Goal: Check status: Check status

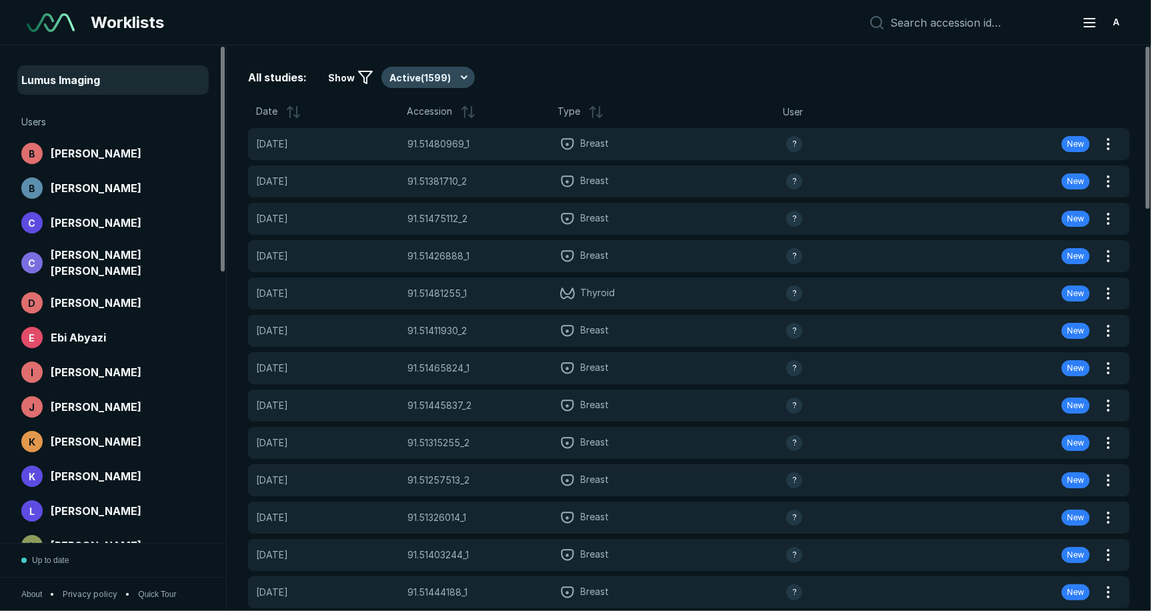
click at [457, 79] on button "Active ( 1599 )" at bounding box center [427, 77] width 93 height 21
click at [436, 151] on div "Completed ( 175 )" at bounding box center [430, 142] width 103 height 25
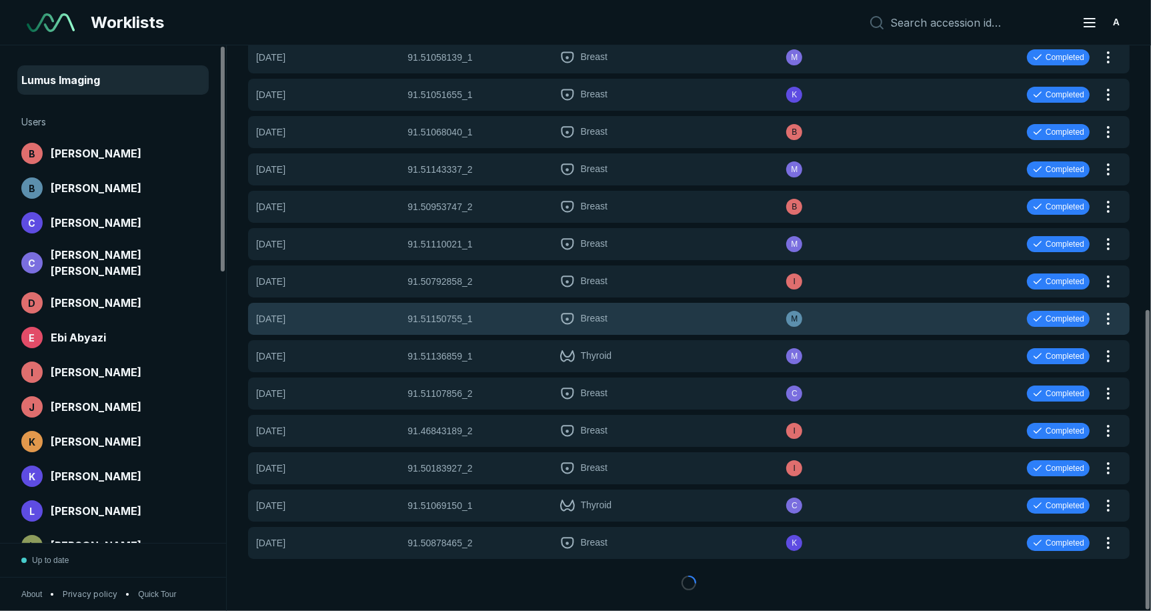
scroll to position [516, 0]
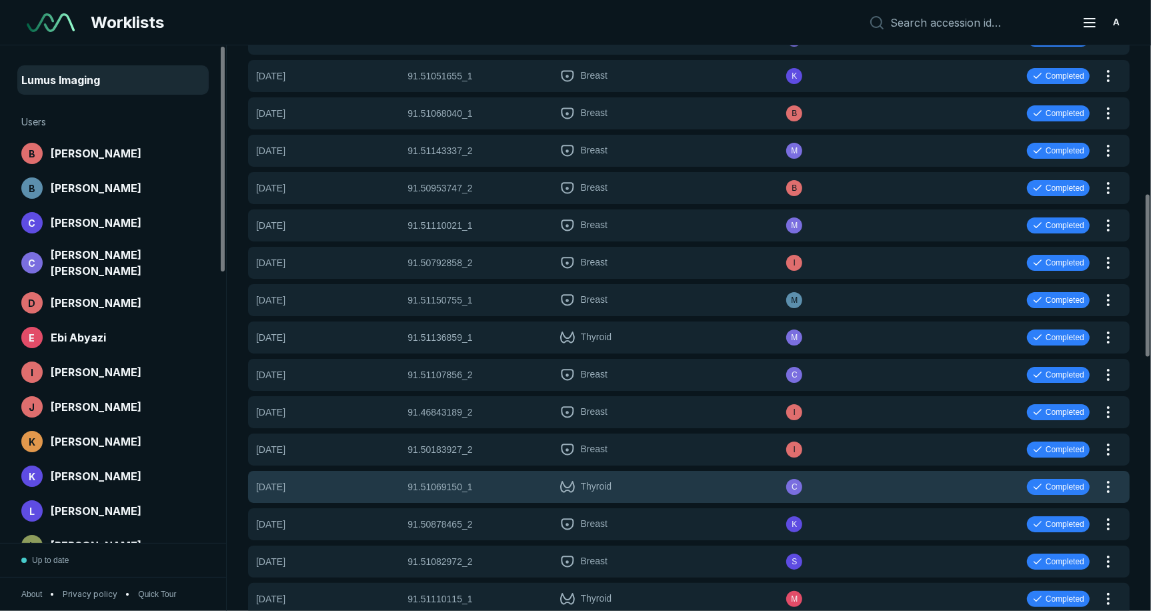
click at [692, 484] on span "Thyroid" at bounding box center [672, 487] width 227 height 16
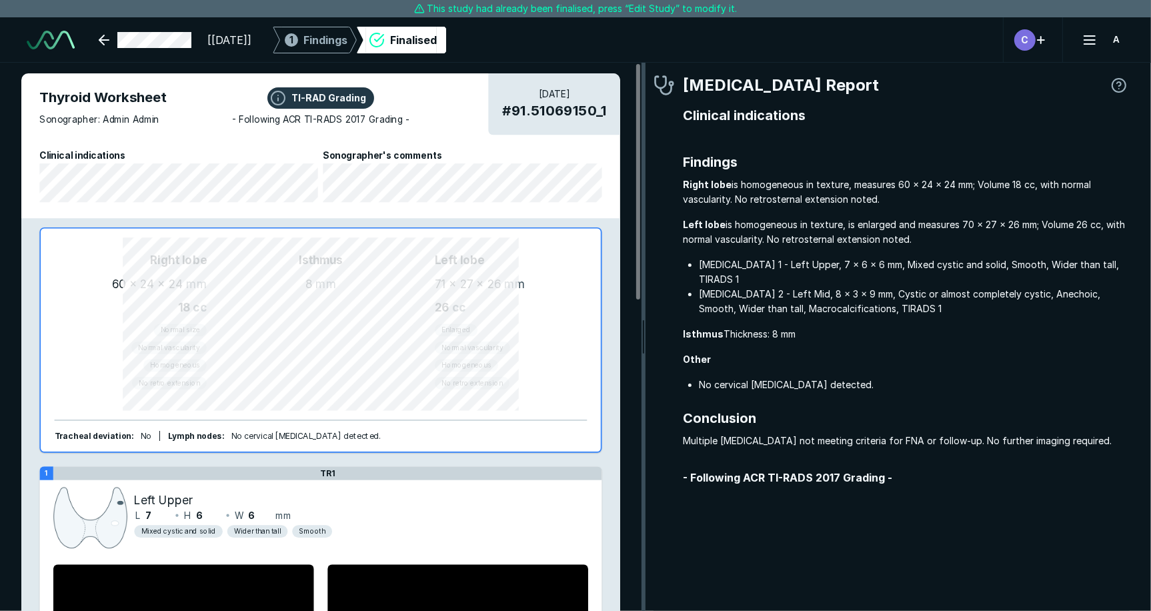
scroll to position [4104, 3919]
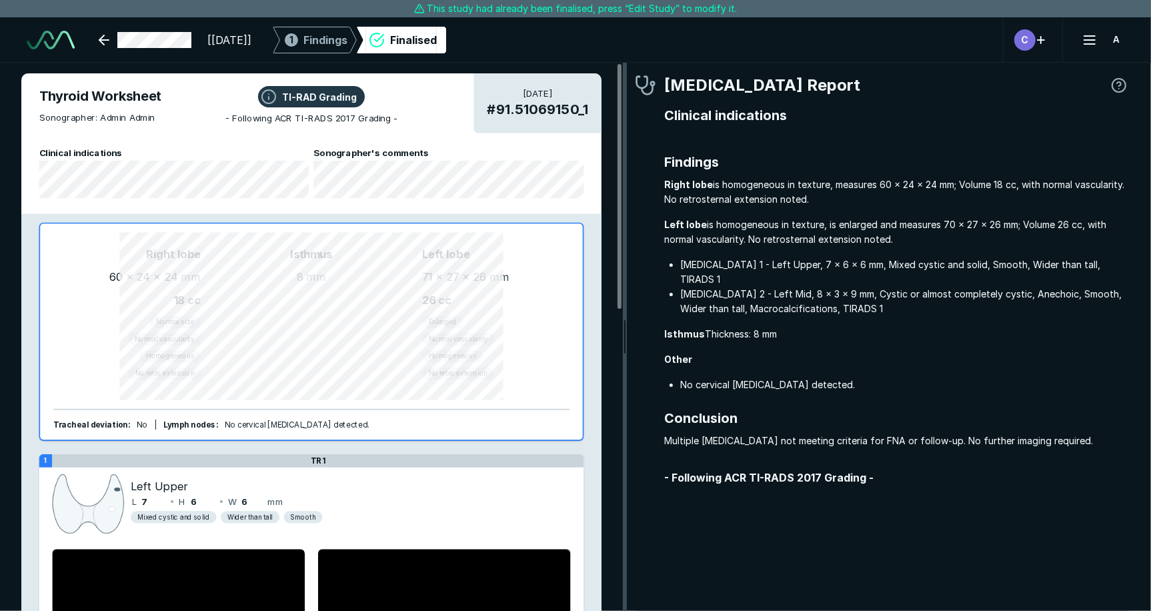
drag, startPoint x: 741, startPoint y: 345, endPoint x: 625, endPoint y: 345, distance: 116.7
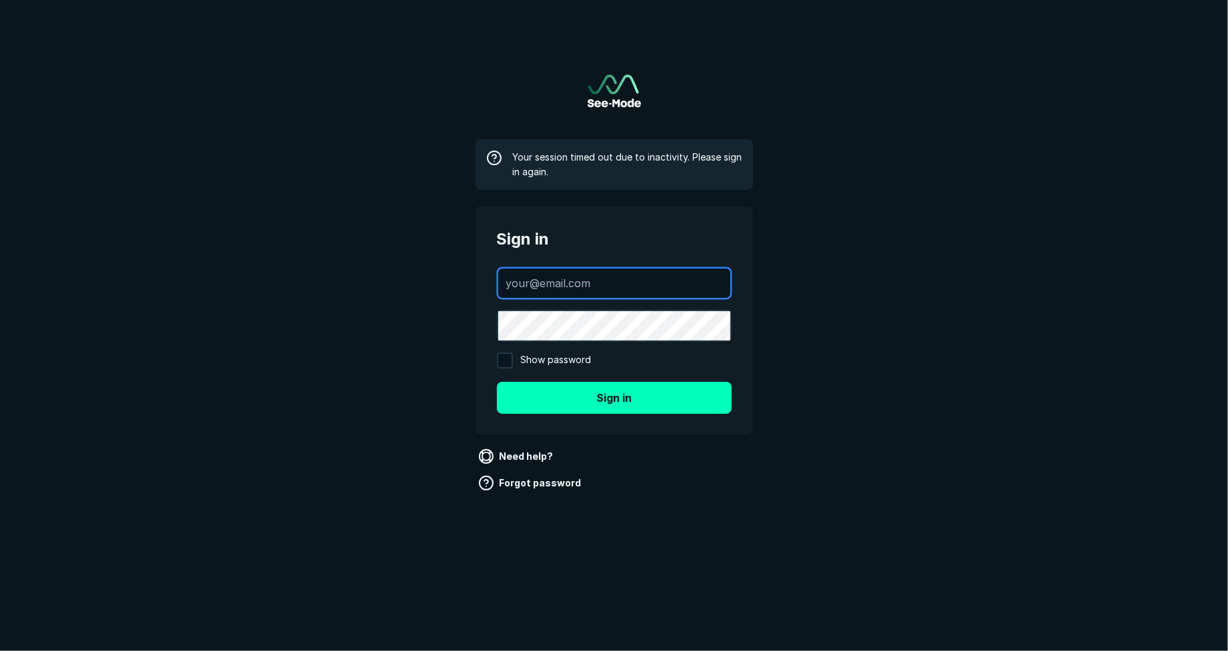
click at [645, 292] on input "text" at bounding box center [614, 283] width 232 height 29
type input "[PERSON_NAME][EMAIL_ADDRESS][DOMAIN_NAME]"
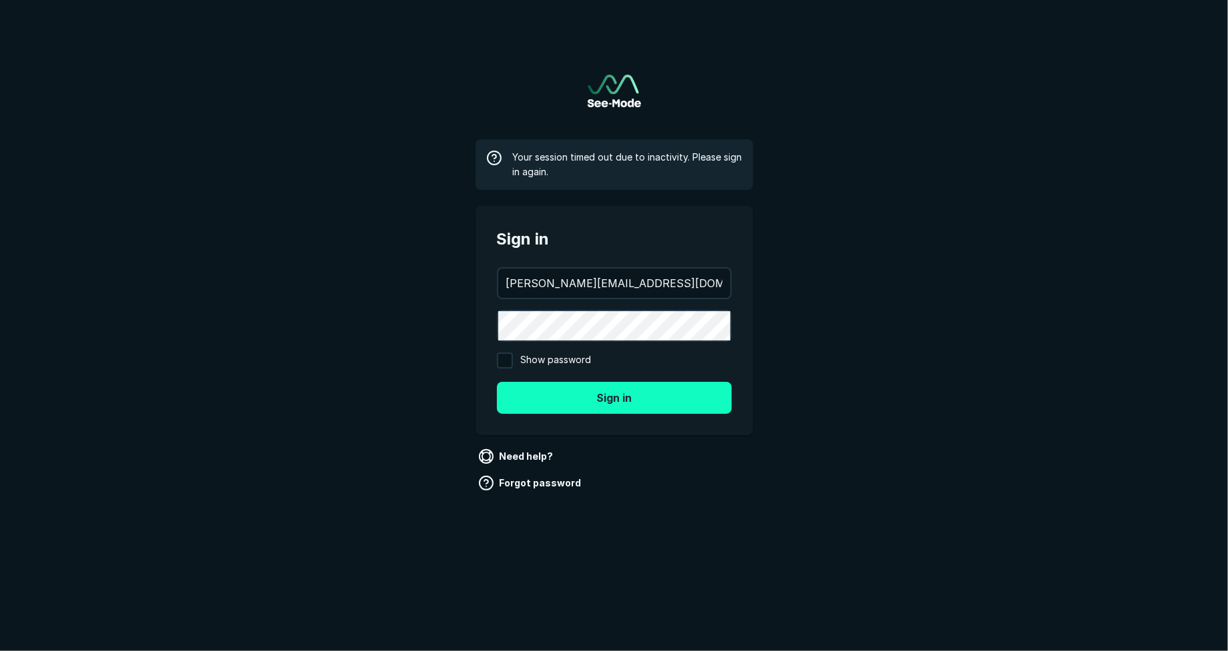
click at [667, 403] on button "Sign in" at bounding box center [614, 398] width 235 height 32
